Goal: Information Seeking & Learning: Learn about a topic

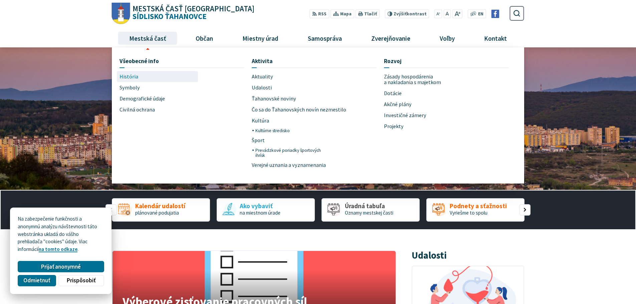
click at [133, 77] on span "História" at bounding box center [129, 76] width 19 height 11
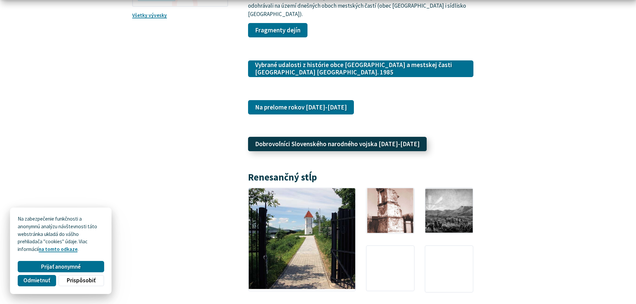
scroll to position [935, 0]
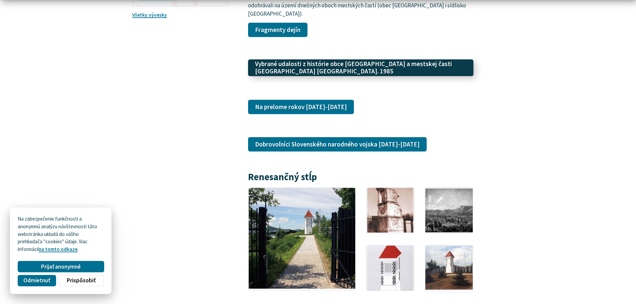
click at [377, 59] on link "Vybrané udalosti z histórie obce Ťahanovce a mestskej časti Košice-Sídlisko Ťah…" at bounding box center [360, 67] width 225 height 17
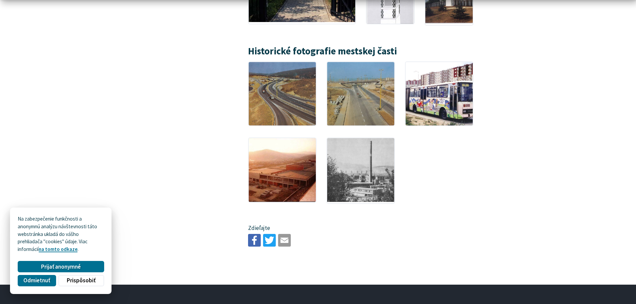
scroll to position [1202, 0]
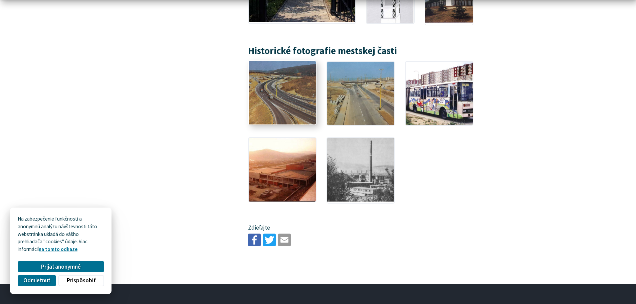
click at [297, 71] on img at bounding box center [282, 93] width 74 height 70
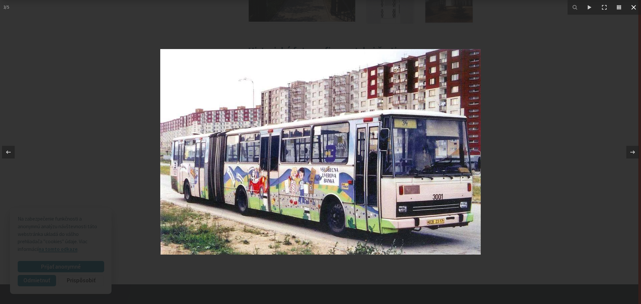
click at [636, 7] on icon at bounding box center [634, 7] width 8 height 8
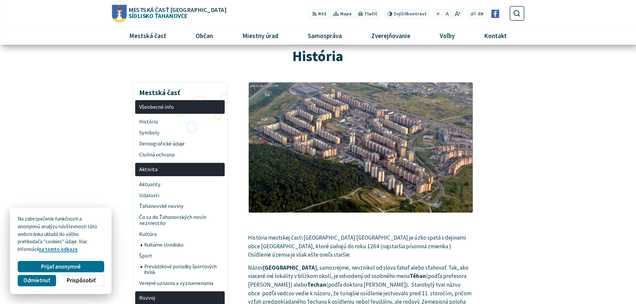
scroll to position [0, 0]
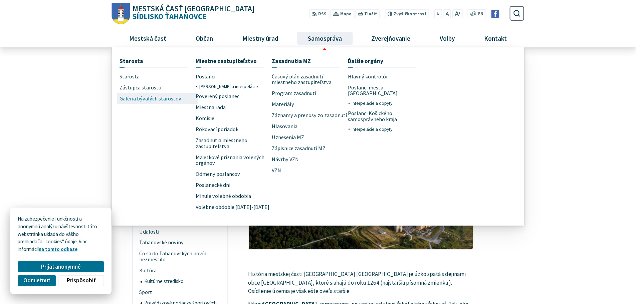
click at [144, 100] on span "Galéria bývalých starostov" at bounding box center [151, 98] width 62 height 11
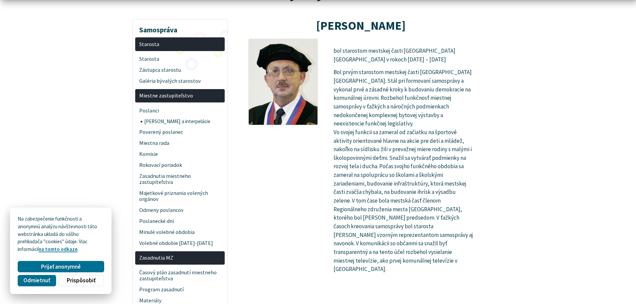
scroll to position [100, 0]
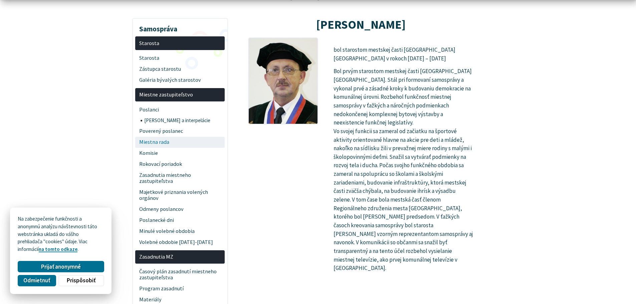
click at [163, 142] on span "Miestna rada" at bounding box center [180, 142] width 82 height 11
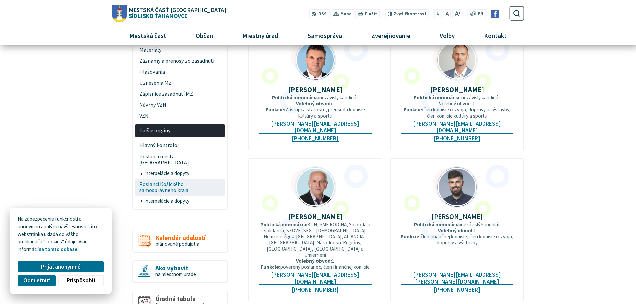
scroll to position [334, 0]
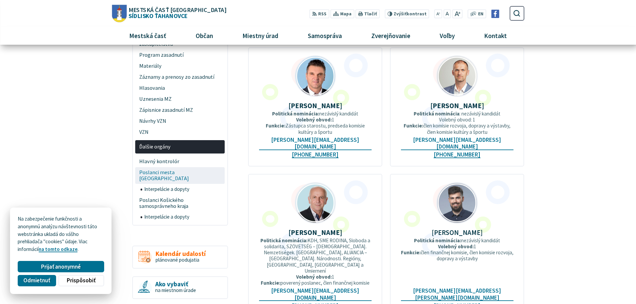
click at [186, 170] on span "Poslanci mesta [GEOGRAPHIC_DATA]" at bounding box center [180, 175] width 82 height 17
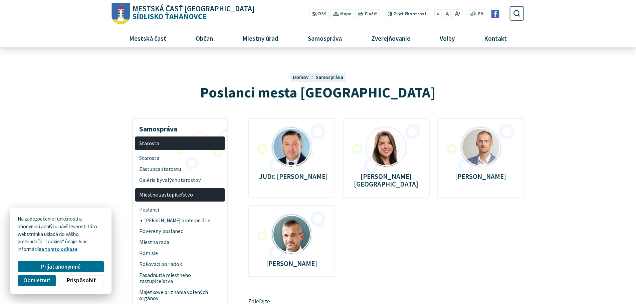
click at [318, 151] on div "JUDr. Ing. Miloš Ihnát" at bounding box center [291, 157] width 87 height 79
click at [280, 145] on img at bounding box center [291, 146] width 39 height 39
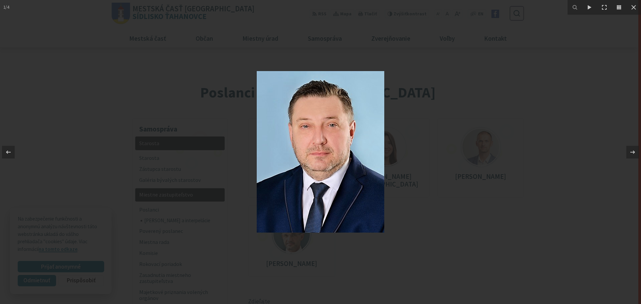
click at [227, 86] on div at bounding box center [320, 152] width 641 height 304
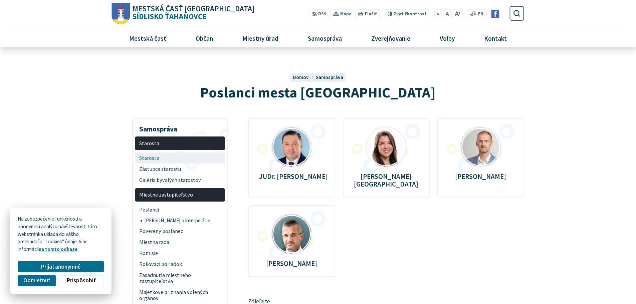
click at [155, 156] on span "Starosta" at bounding box center [180, 158] width 82 height 11
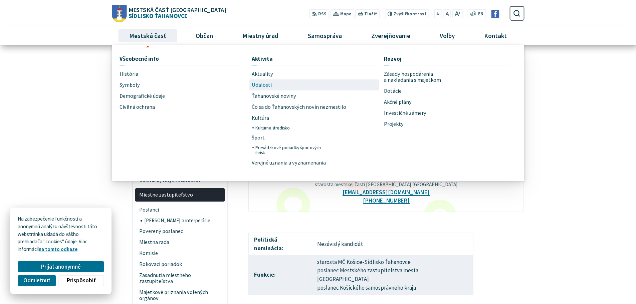
click at [265, 87] on span "Udalosti" at bounding box center [262, 84] width 20 height 11
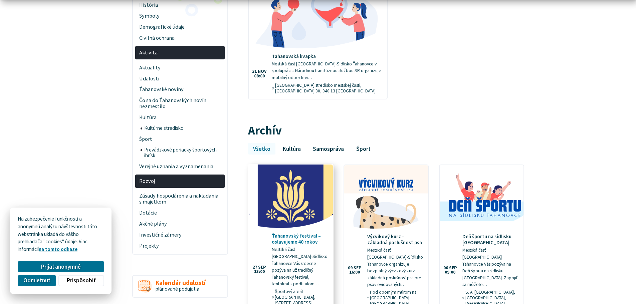
scroll to position [167, 0]
click at [289, 212] on img at bounding box center [291, 196] width 97 height 73
